Goal: Task Accomplishment & Management: Manage account settings

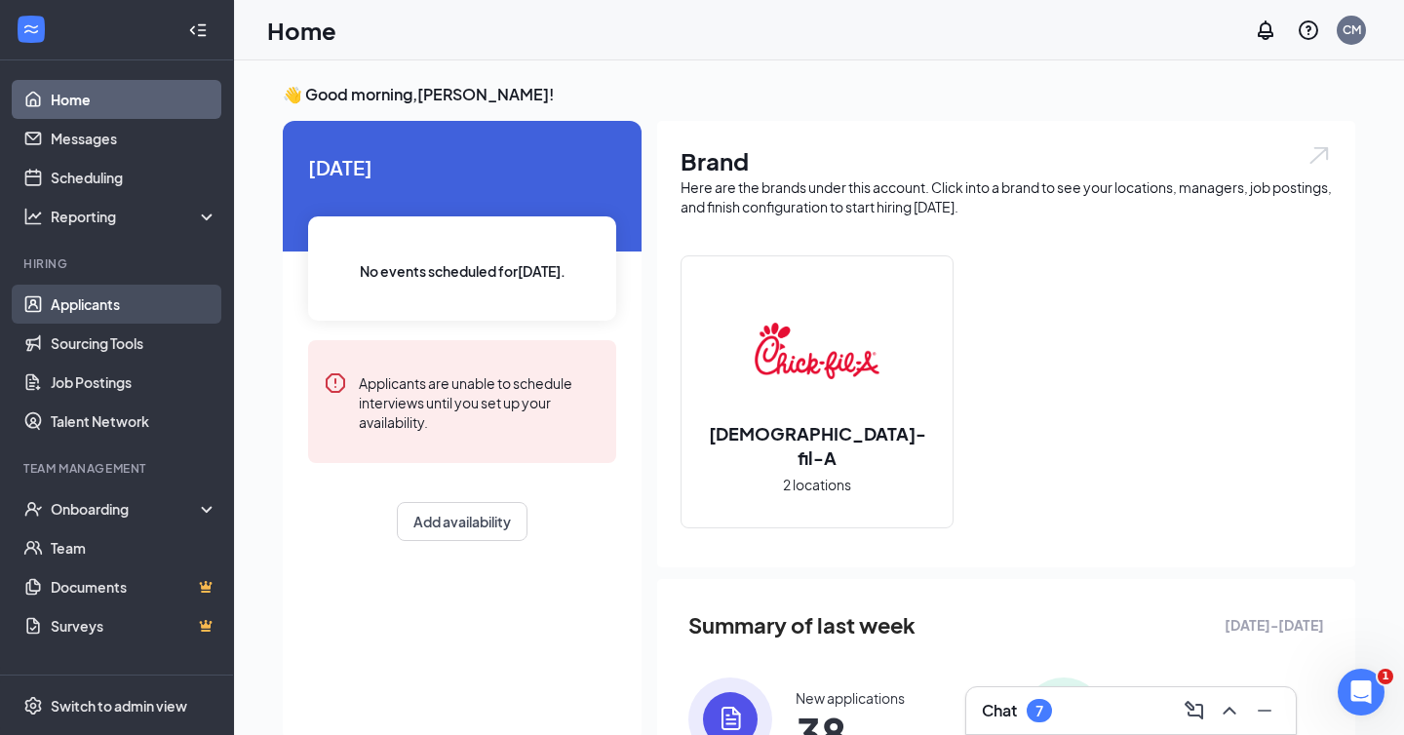
click at [111, 297] on link "Applicants" at bounding box center [134, 304] width 167 height 39
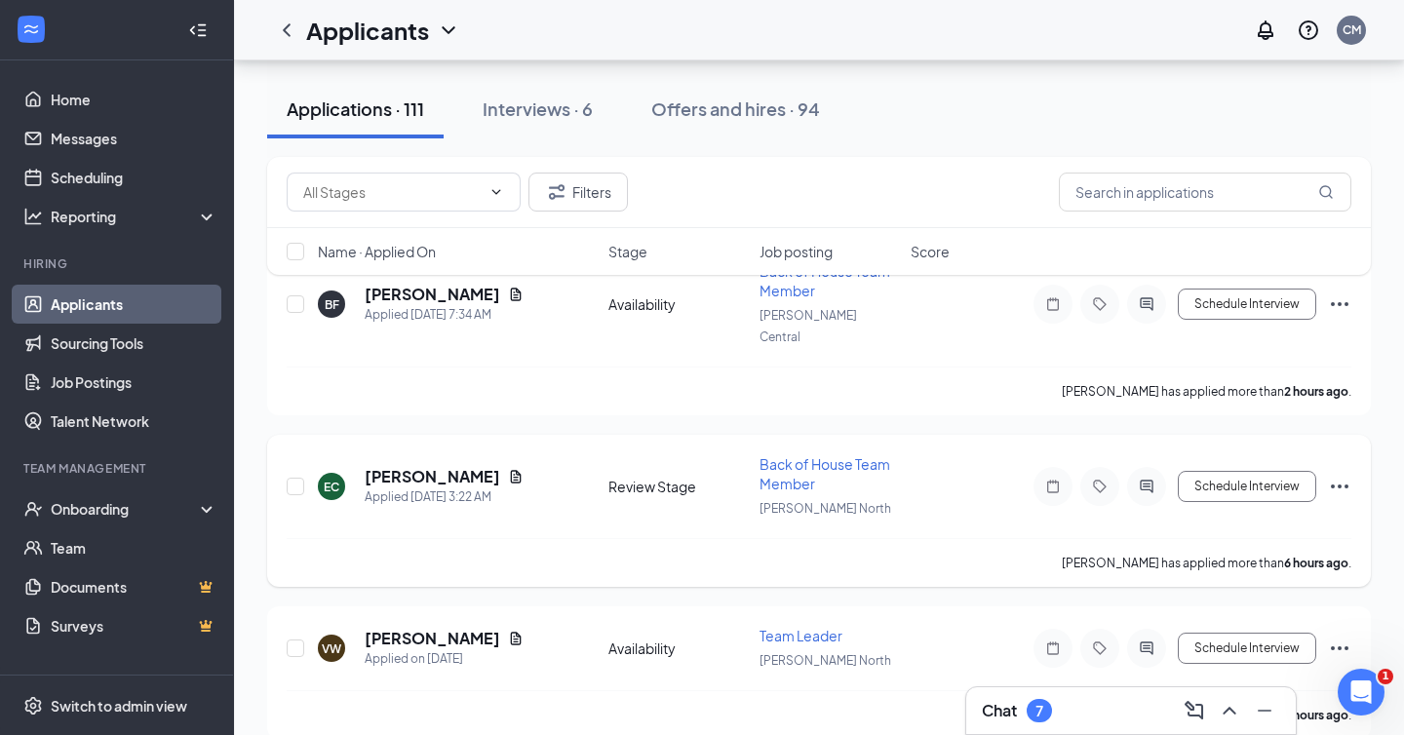
scroll to position [253, 0]
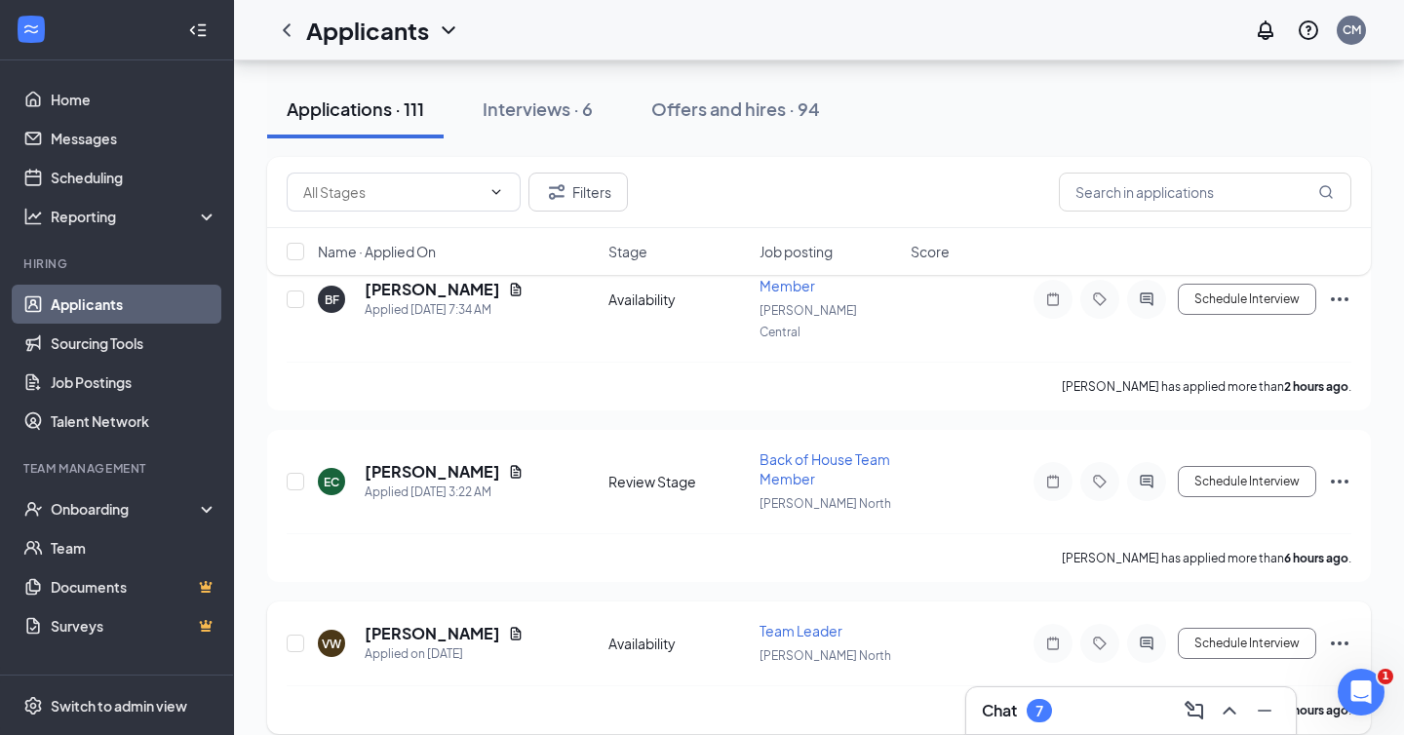
click at [443, 623] on h5 "[PERSON_NAME]" at bounding box center [432, 633] width 135 height 21
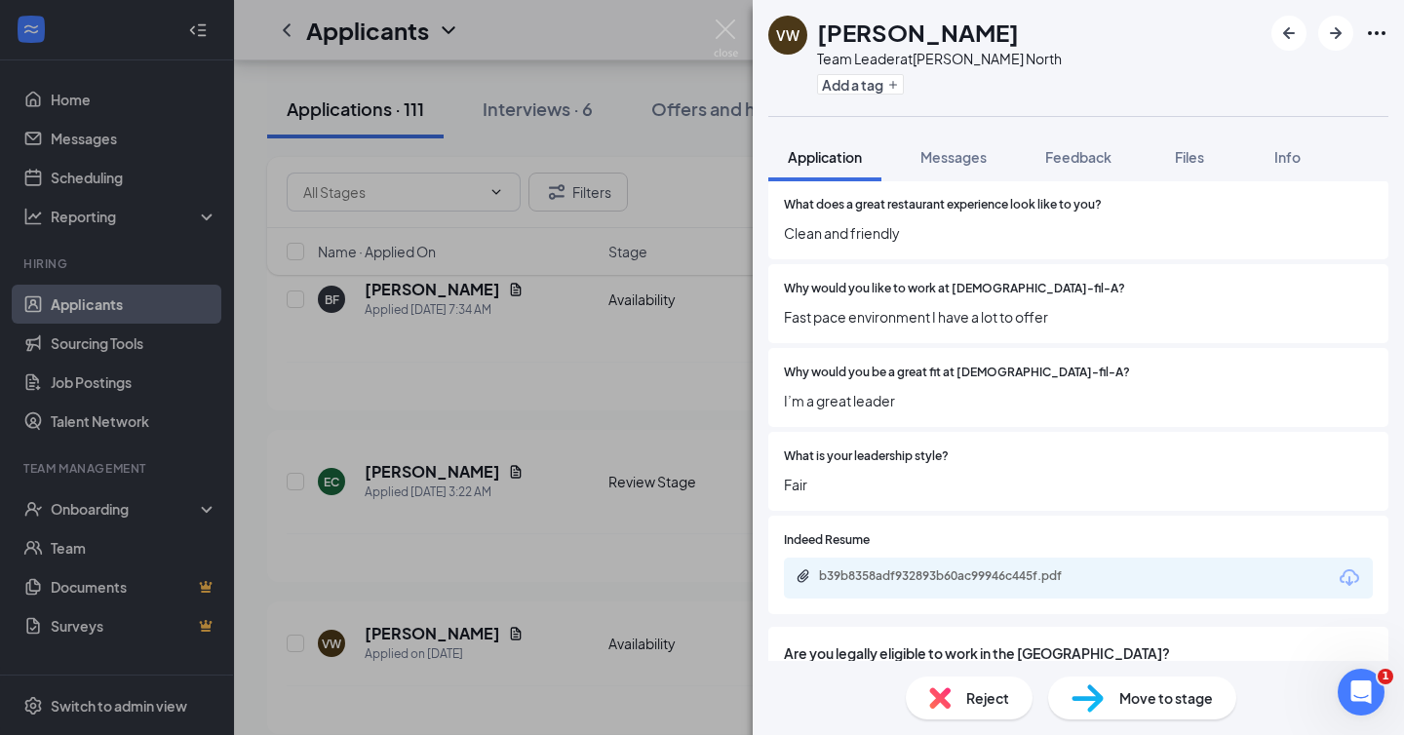
scroll to position [719, 0]
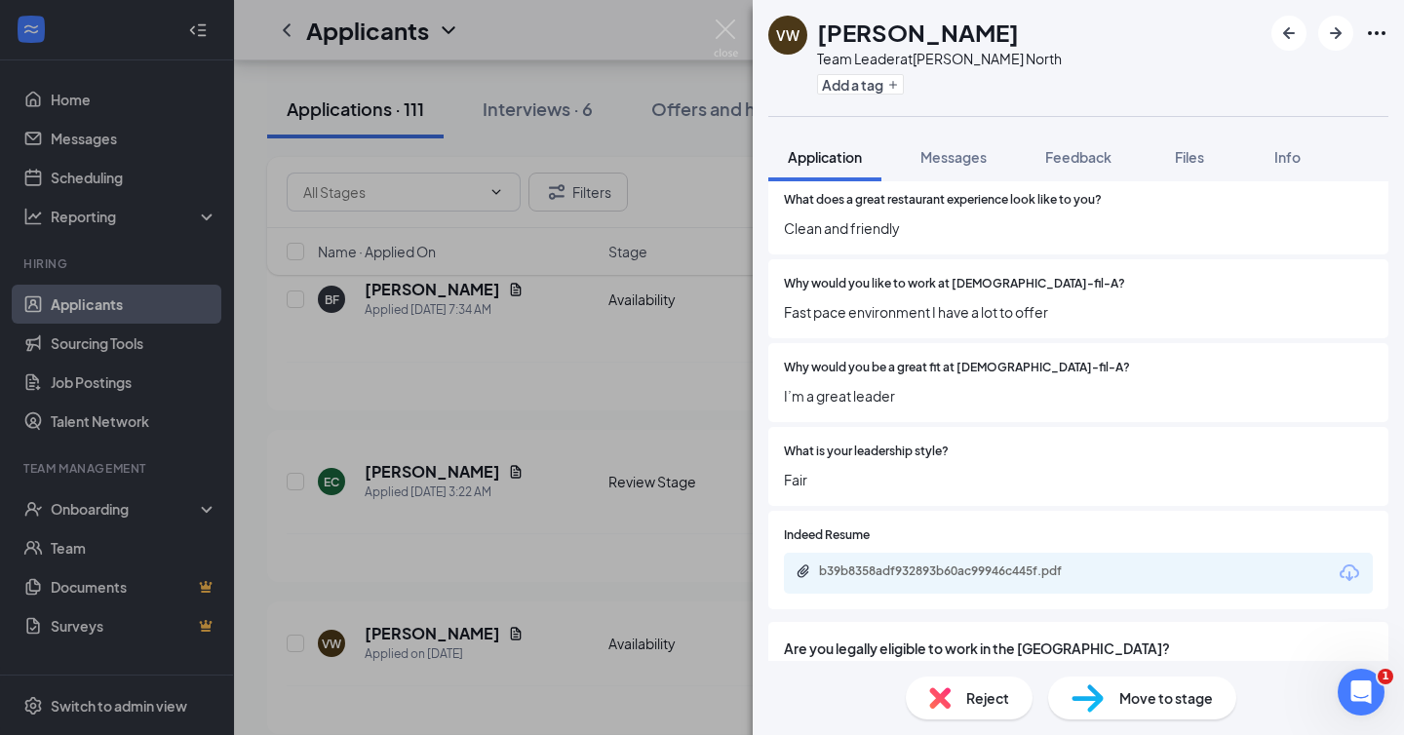
click at [975, 697] on span "Reject" at bounding box center [987, 697] width 43 height 21
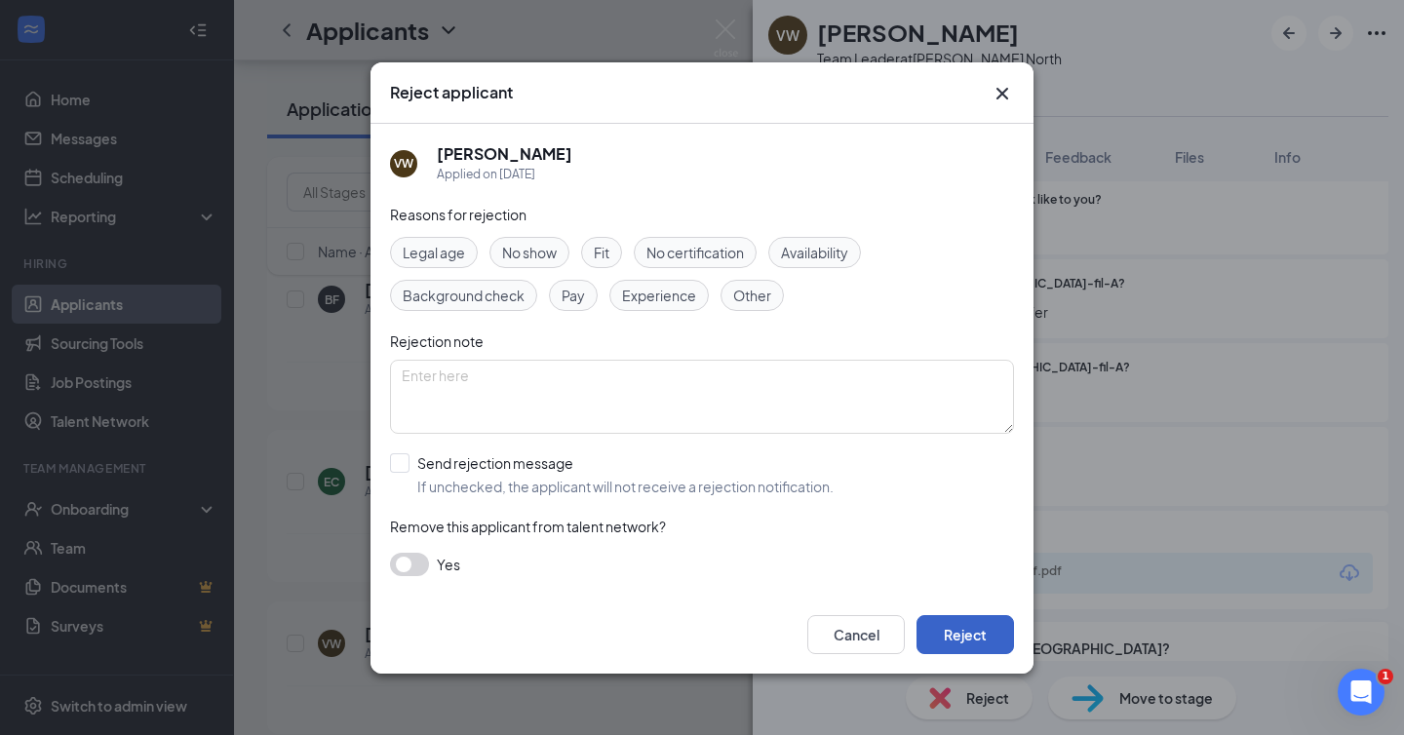
click at [947, 616] on button "Reject" at bounding box center [964, 634] width 97 height 39
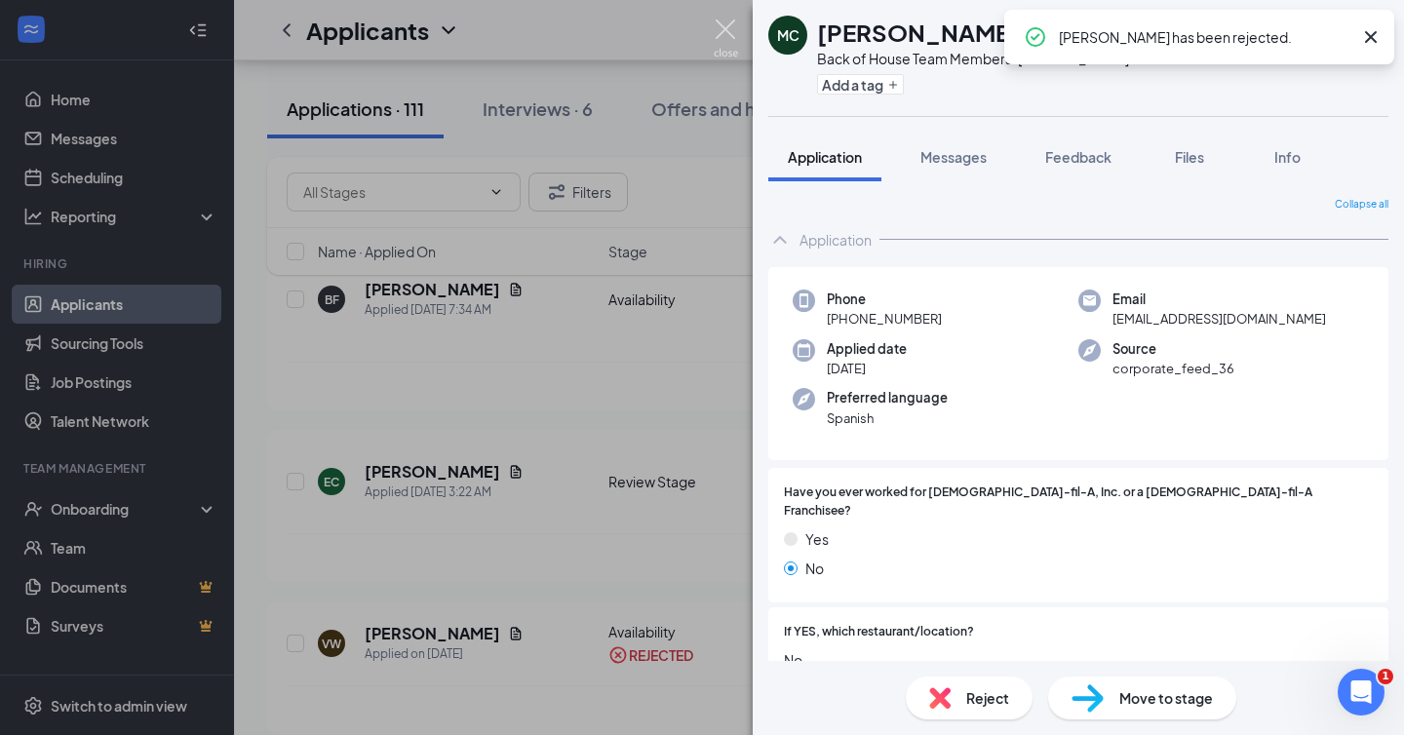
click at [722, 33] on img at bounding box center [725, 38] width 24 height 38
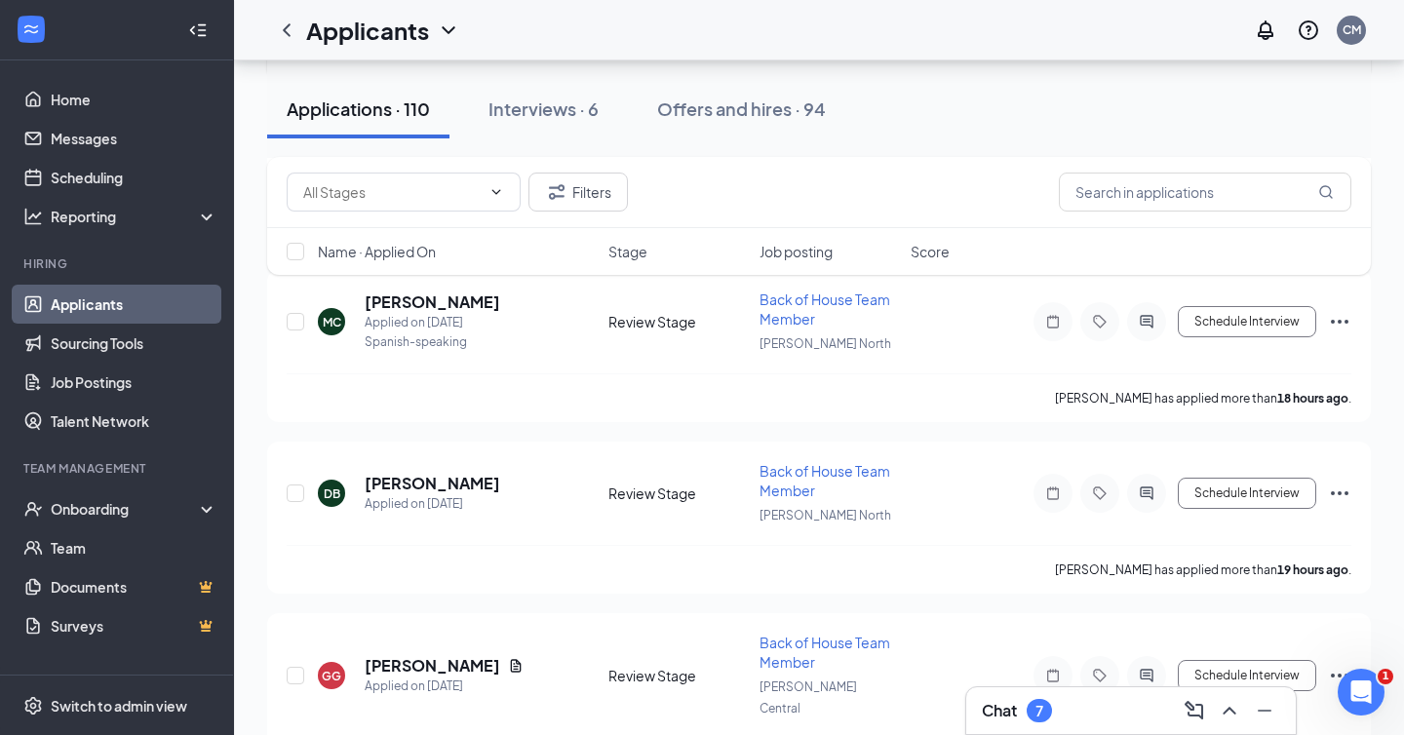
scroll to position [591, 0]
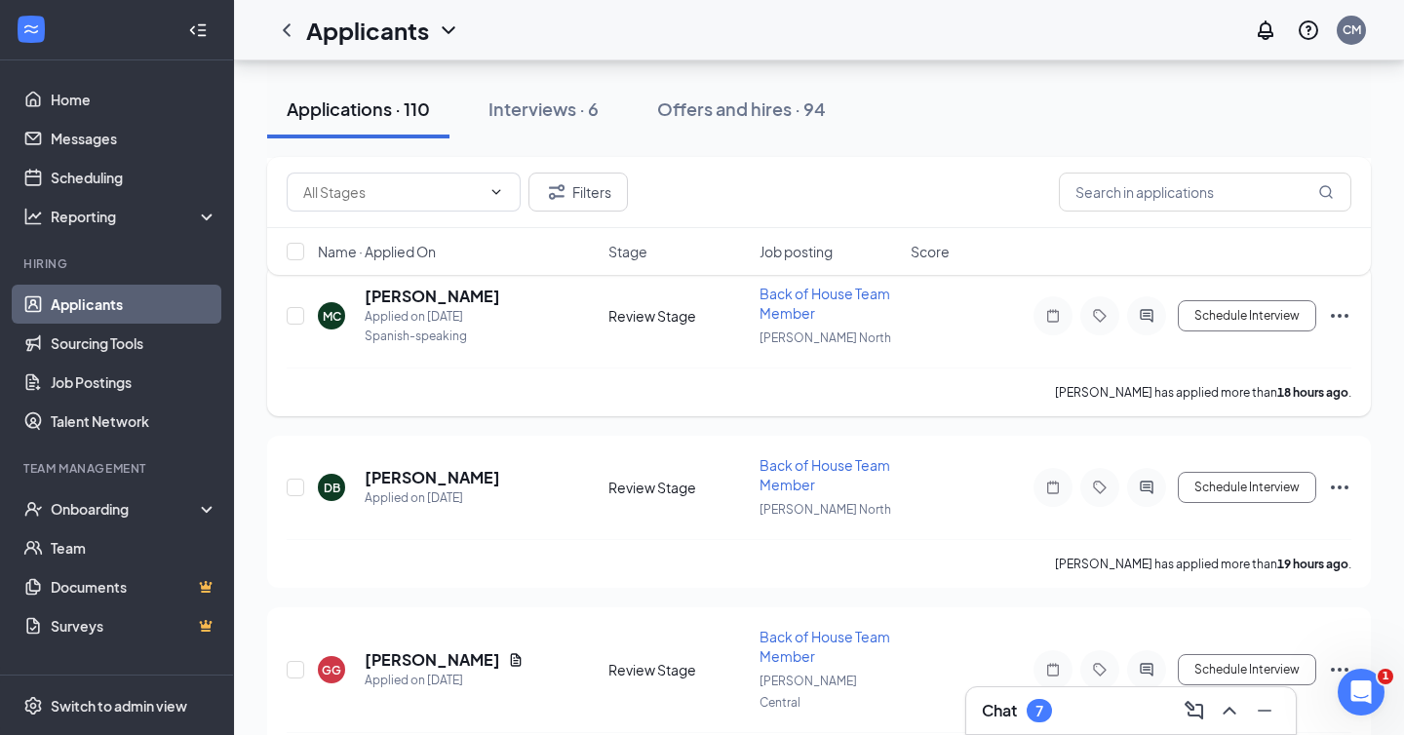
click at [630, 314] on div "MC [PERSON_NAME] Applied on [DATE] Spanish-speaking Review Stage Back of House …" at bounding box center [819, 326] width 1064 height 84
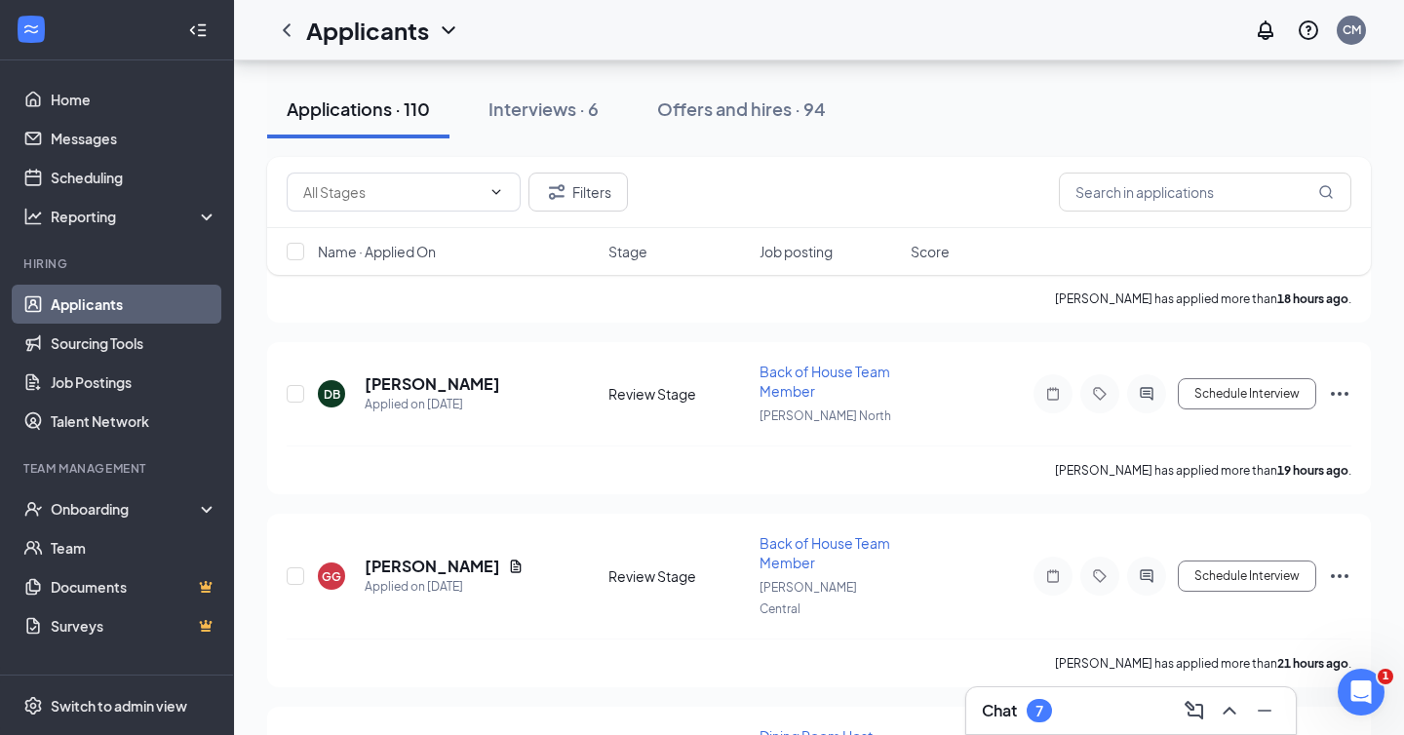
scroll to position [591, 0]
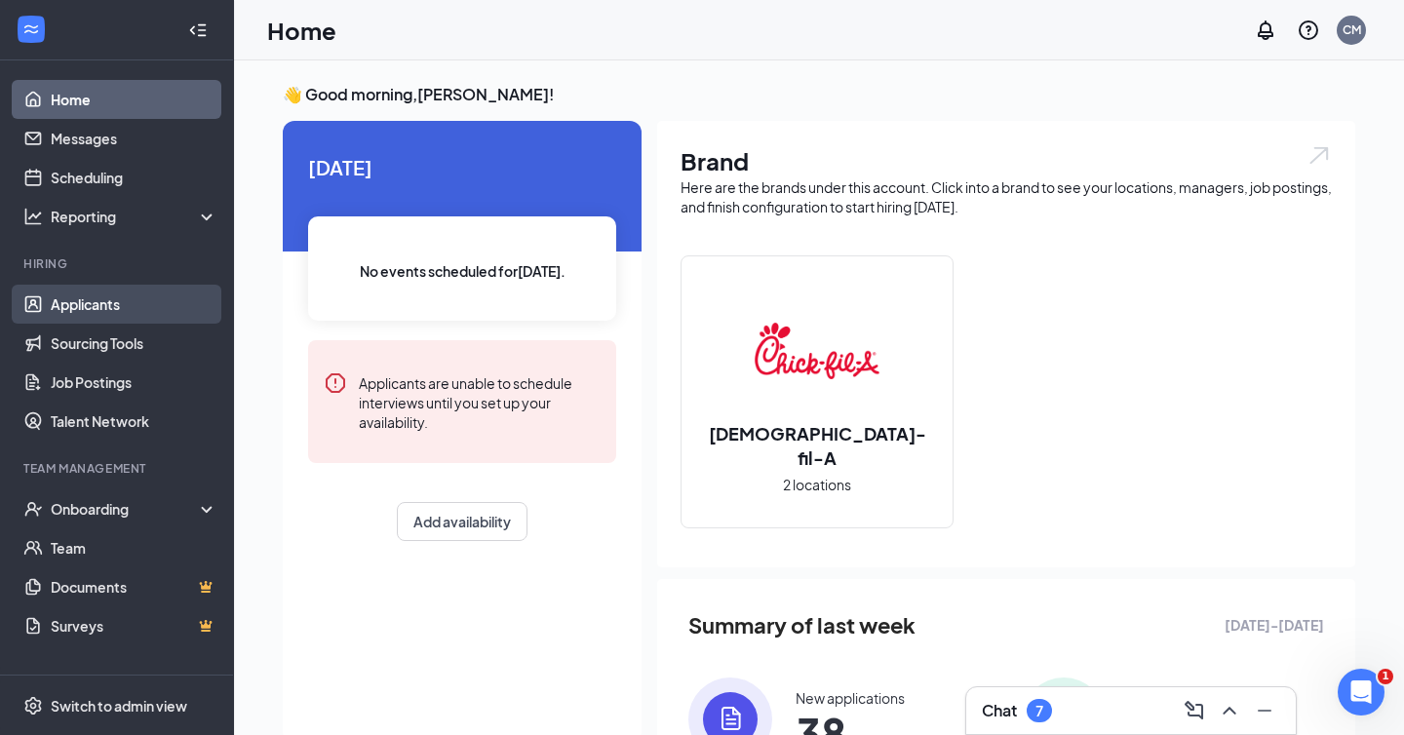
click at [132, 309] on link "Applicants" at bounding box center [134, 304] width 167 height 39
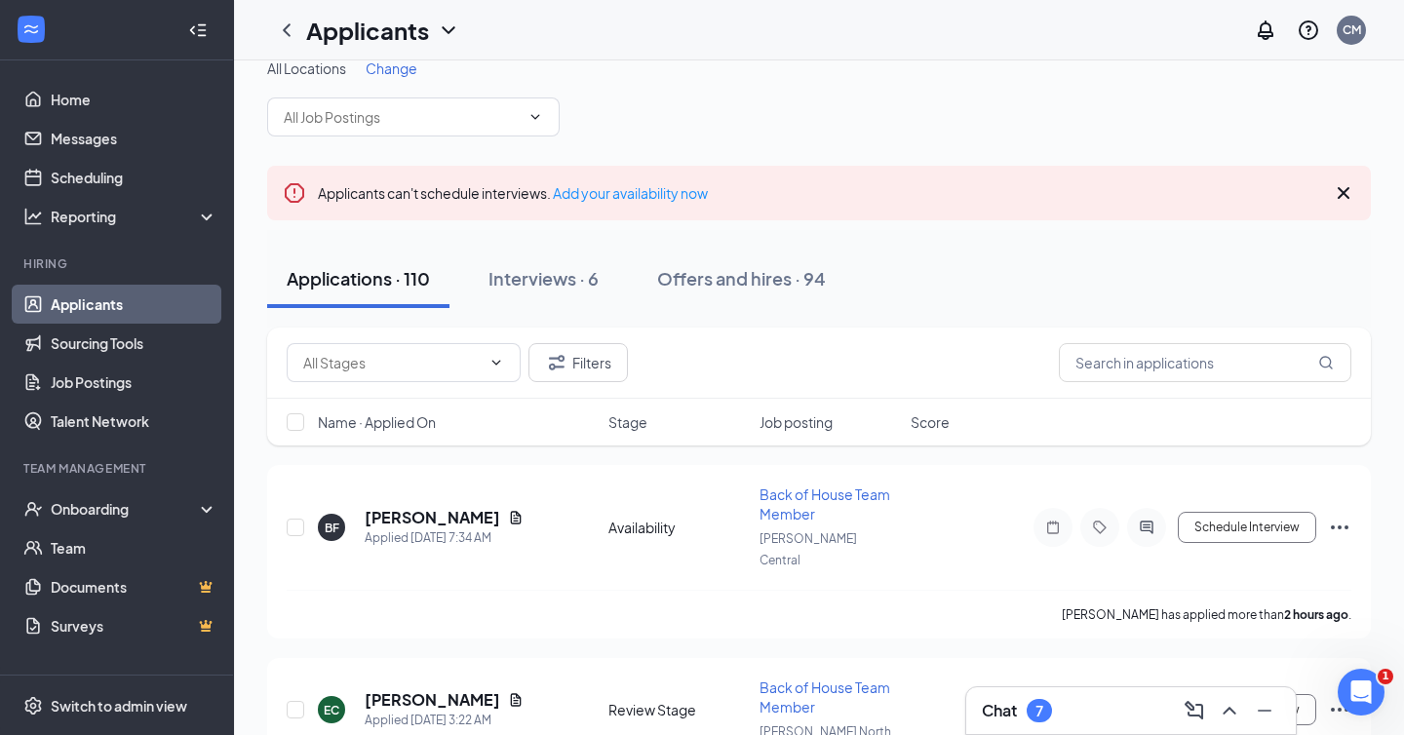
scroll to position [26, 0]
click at [403, 506] on h5 "[PERSON_NAME]" at bounding box center [432, 516] width 135 height 21
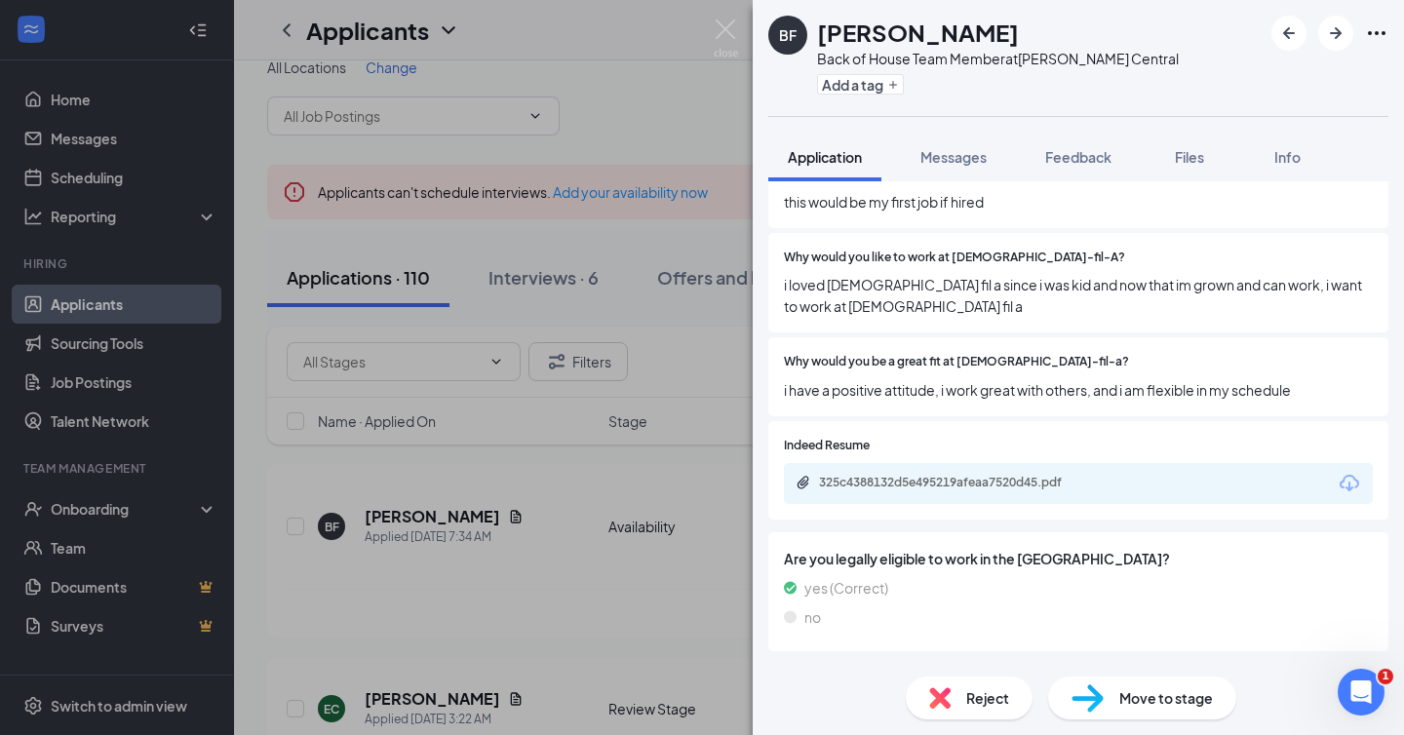
scroll to position [549, 0]
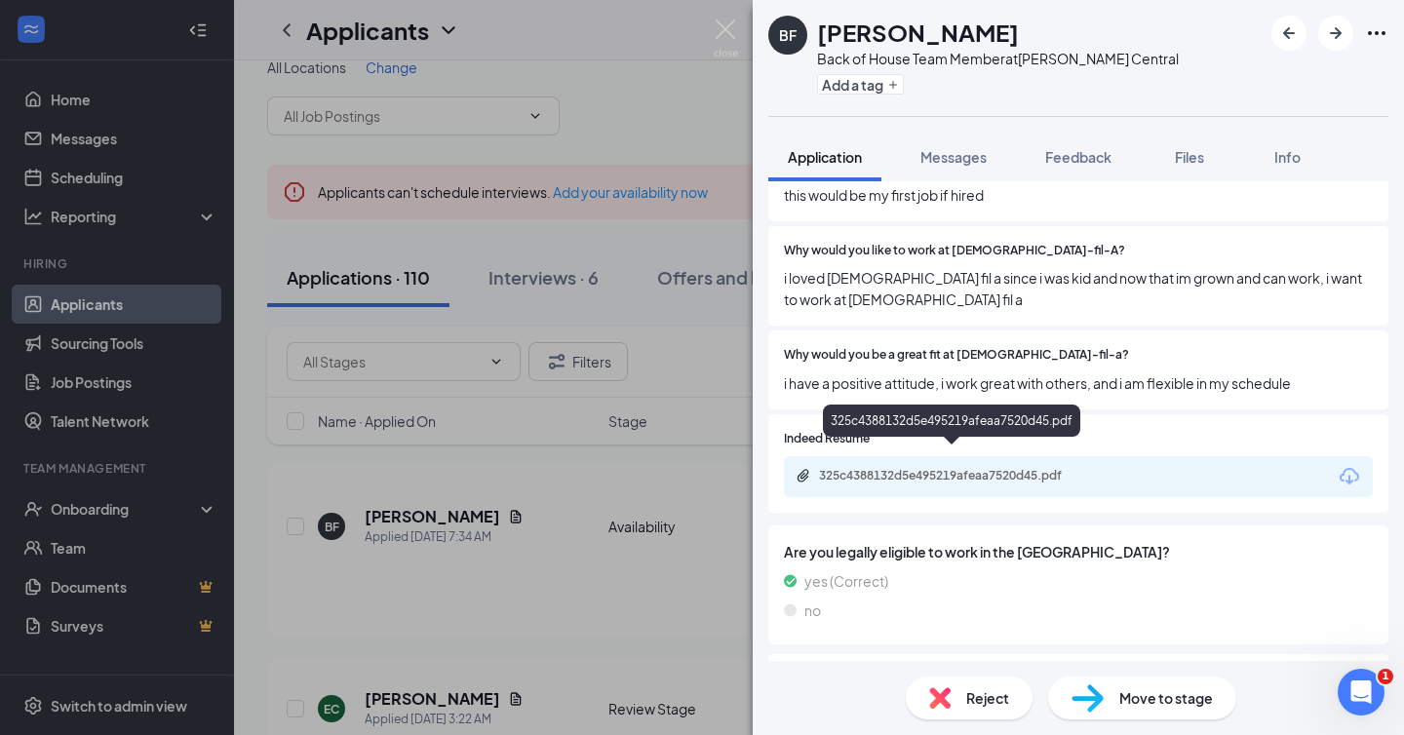
click at [995, 468] on div "325c4388132d5e495219afeaa7520d45.pdf" at bounding box center [955, 476] width 273 height 16
click at [733, 37] on img at bounding box center [725, 38] width 24 height 38
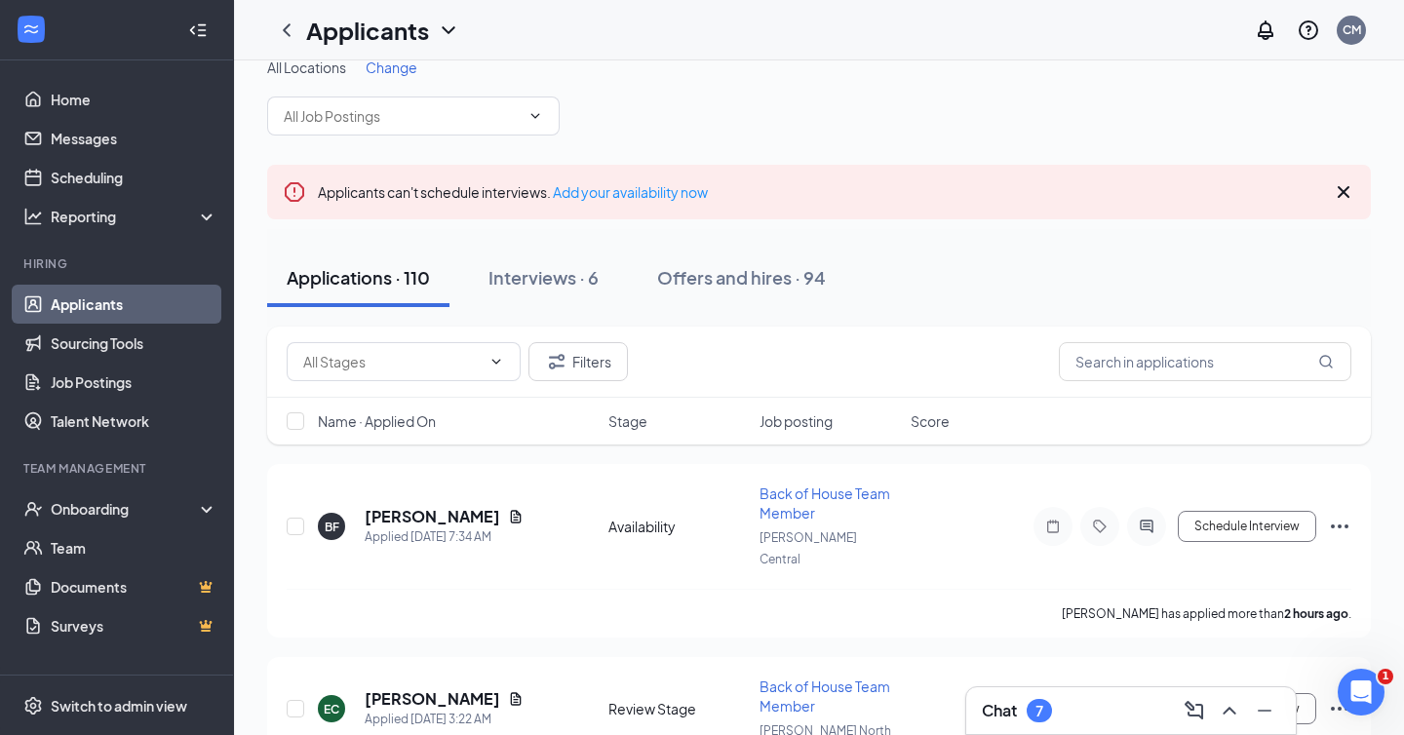
click at [1078, 703] on div "Chat 7" at bounding box center [1131, 710] width 298 height 31
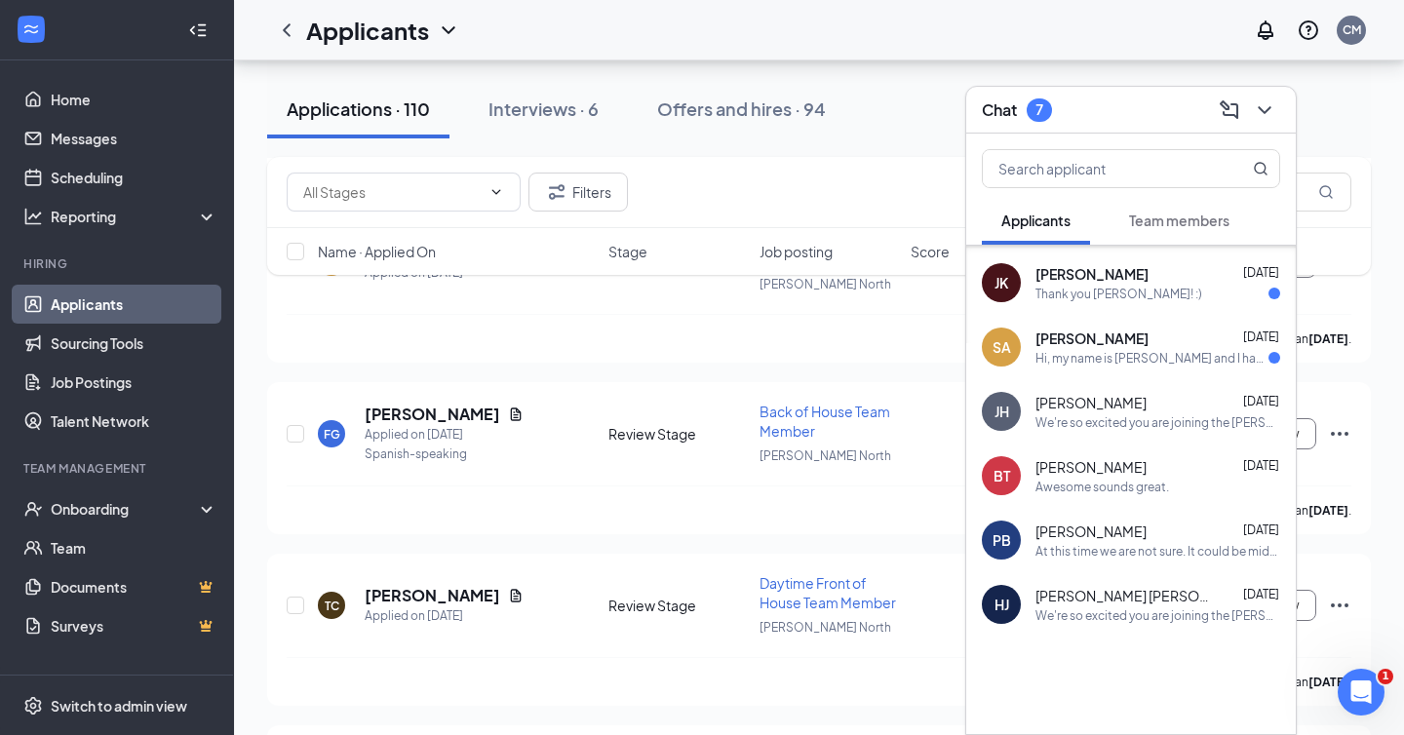
scroll to position [2010, 0]
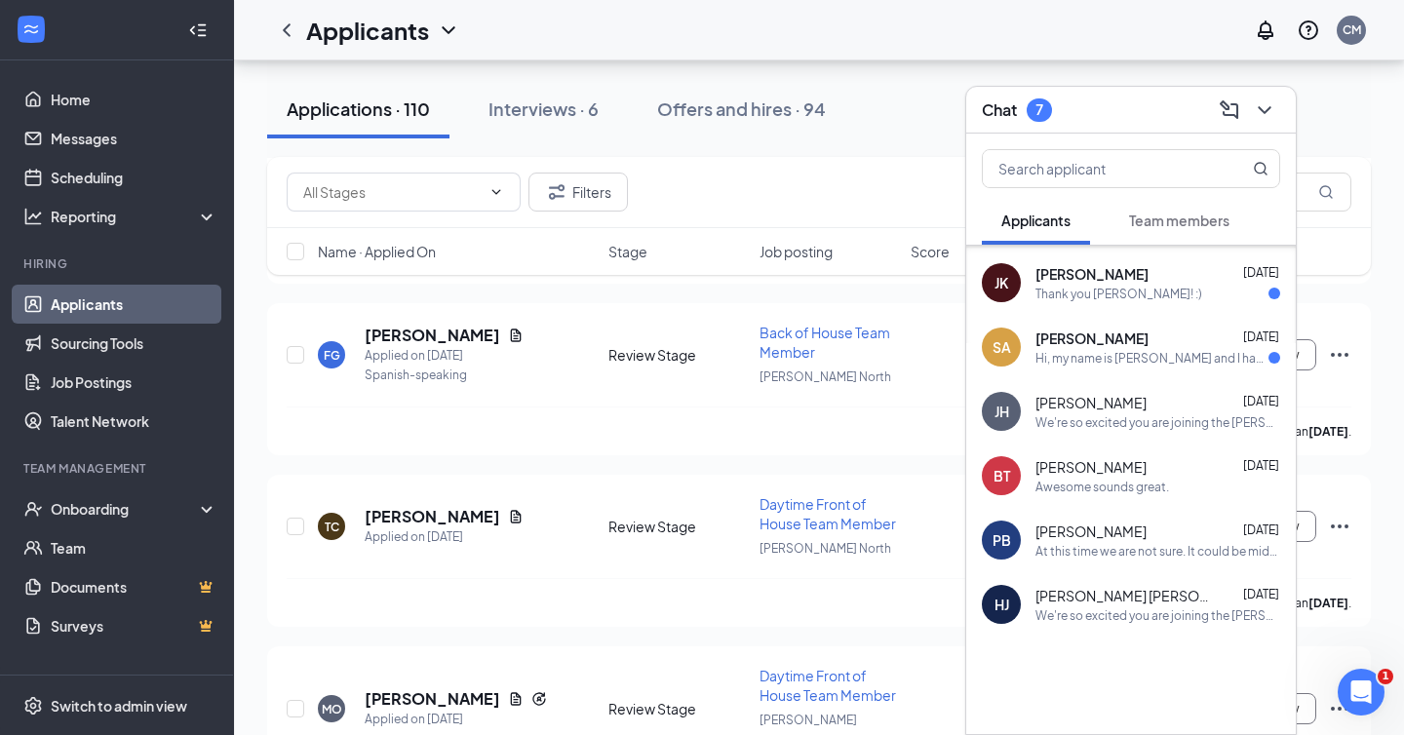
click at [1100, 664] on div at bounding box center [1130, 684] width 329 height 97
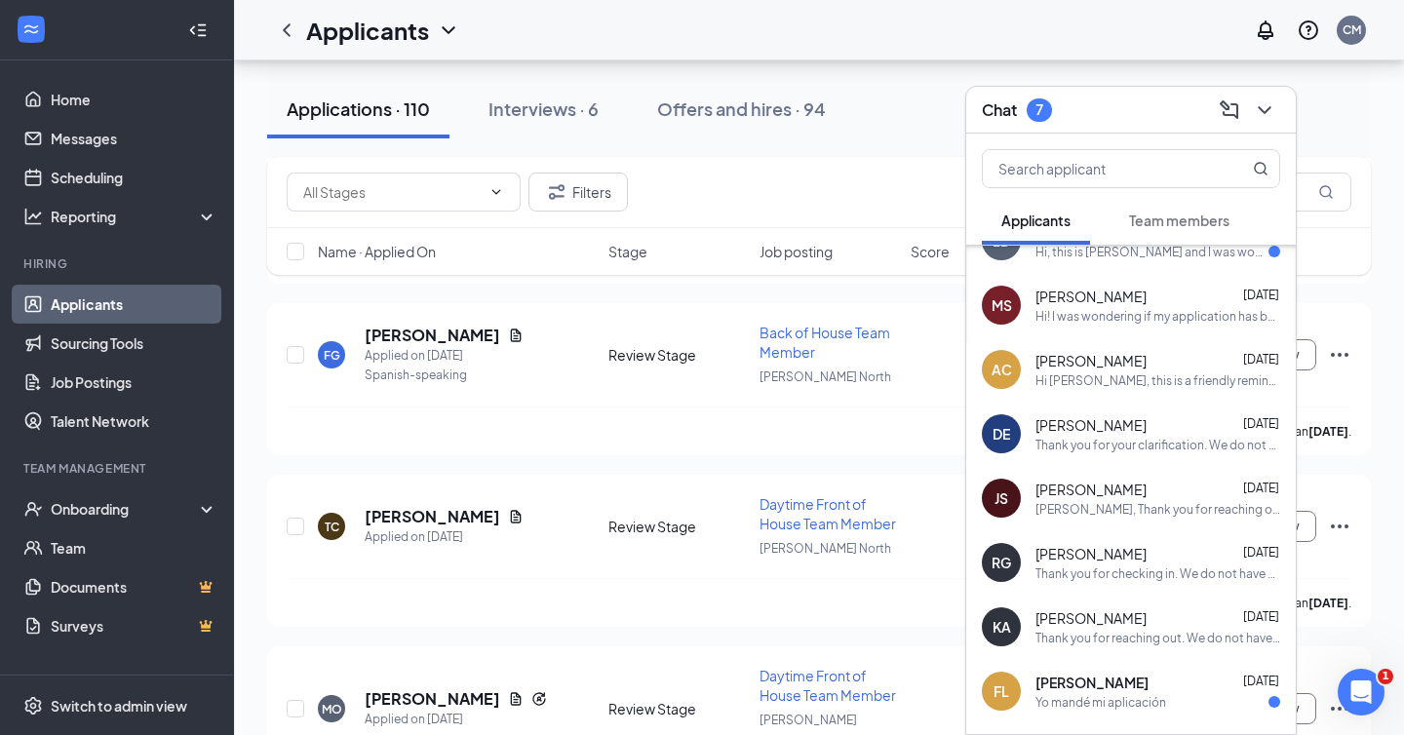
scroll to position [83, 0]
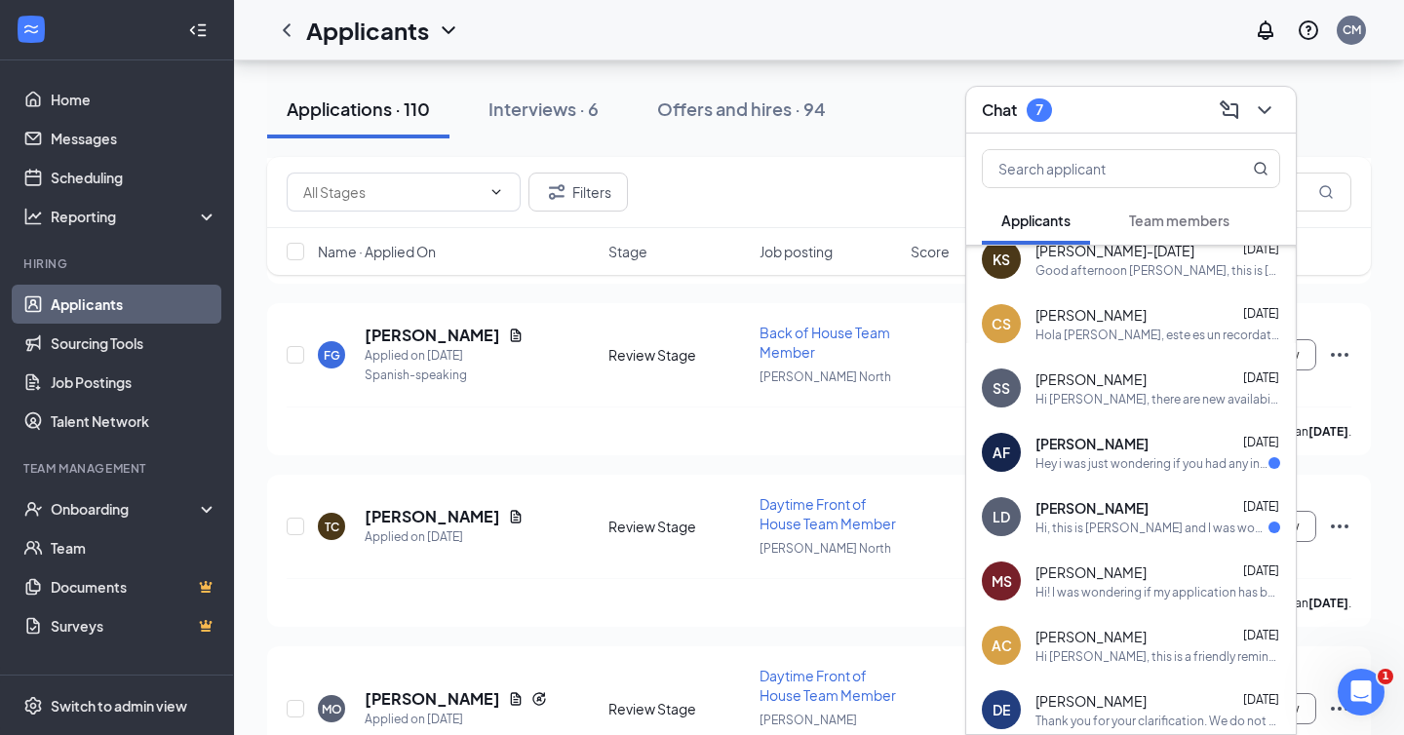
click at [769, 163] on div "Filters" at bounding box center [818, 192] width 1103 height 71
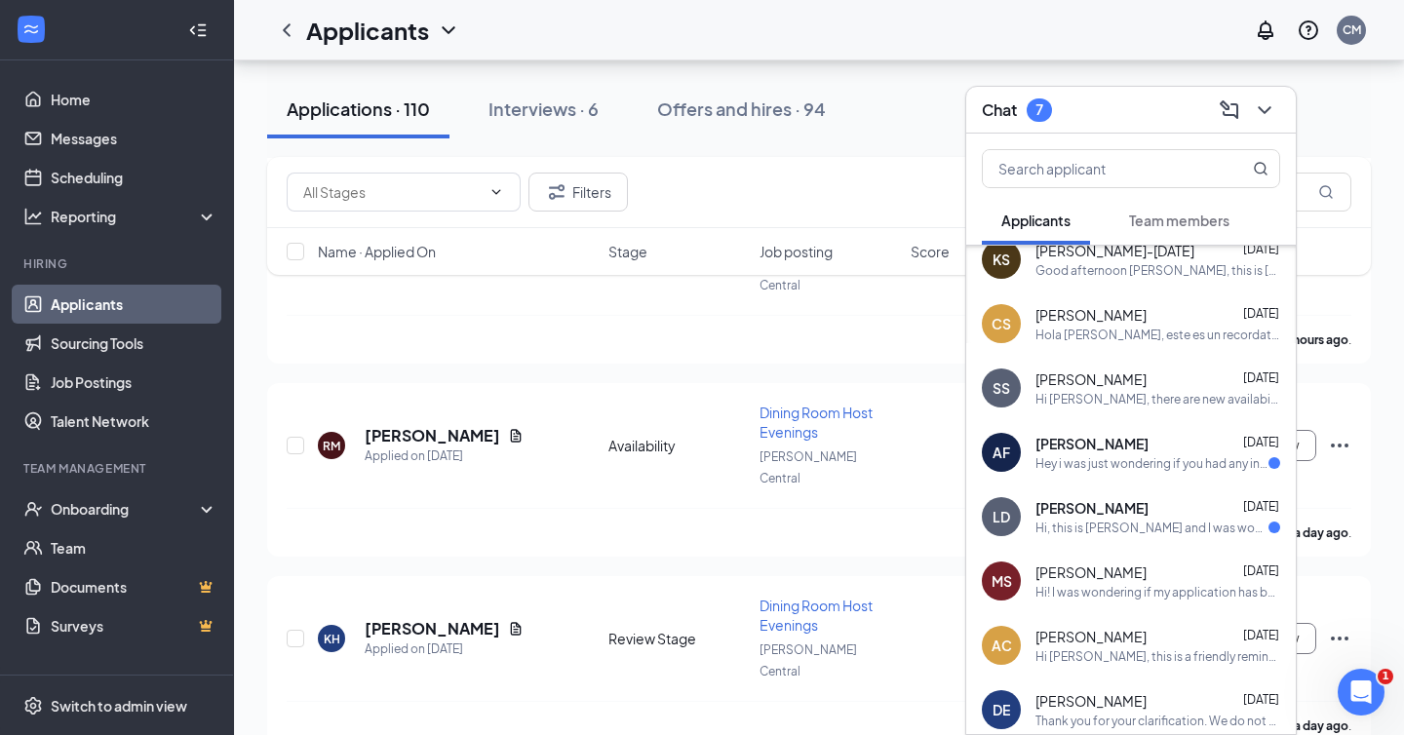
scroll to position [951, 0]
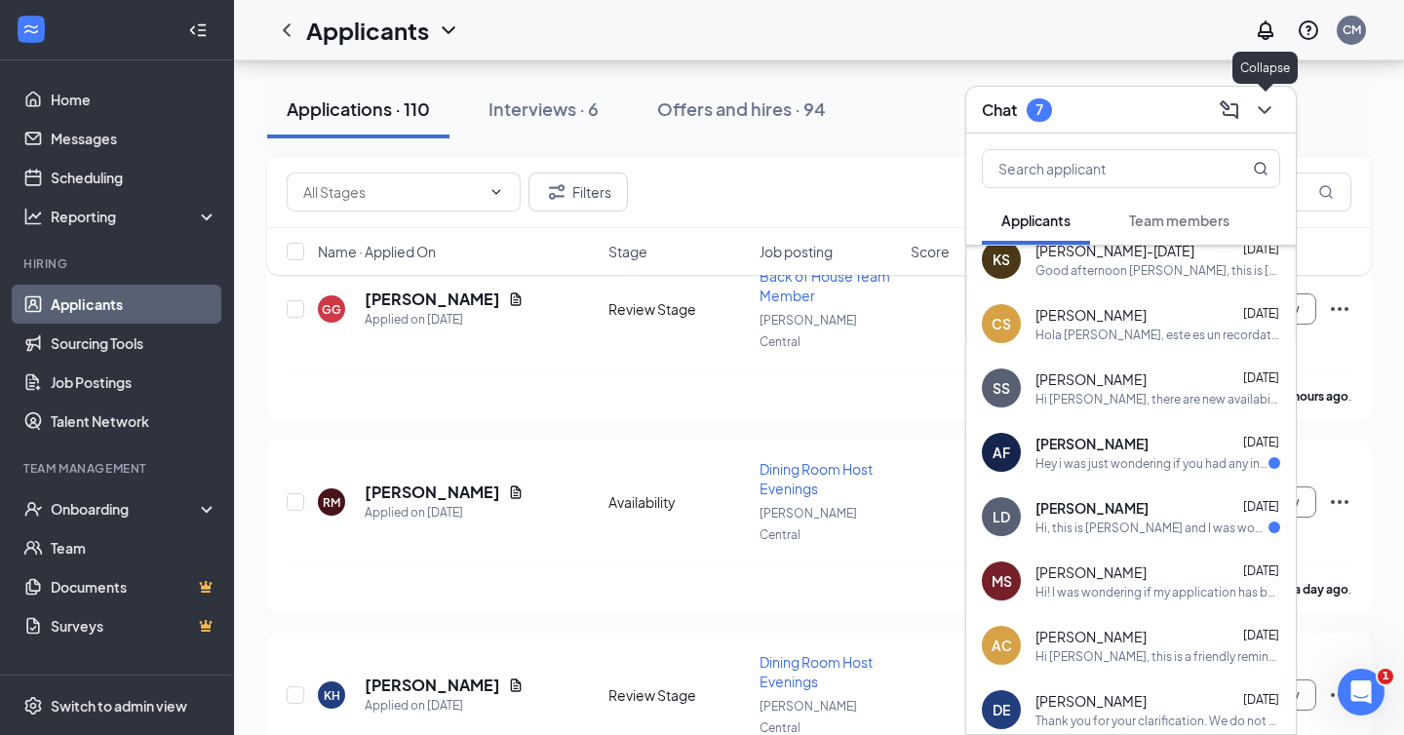
click at [1267, 111] on icon "ChevronDown" at bounding box center [1264, 109] width 23 height 23
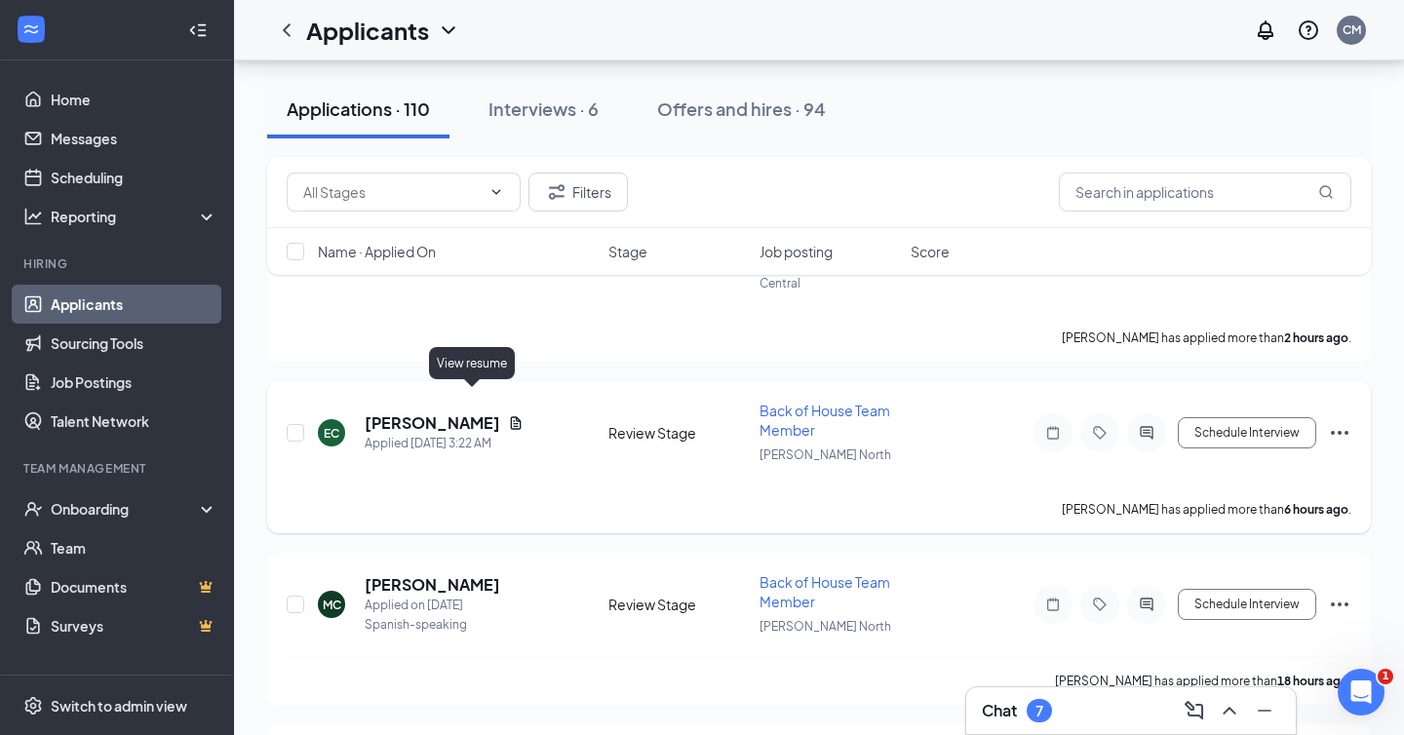
scroll to position [340, 0]
